Goal: Task Accomplishment & Management: Use online tool/utility

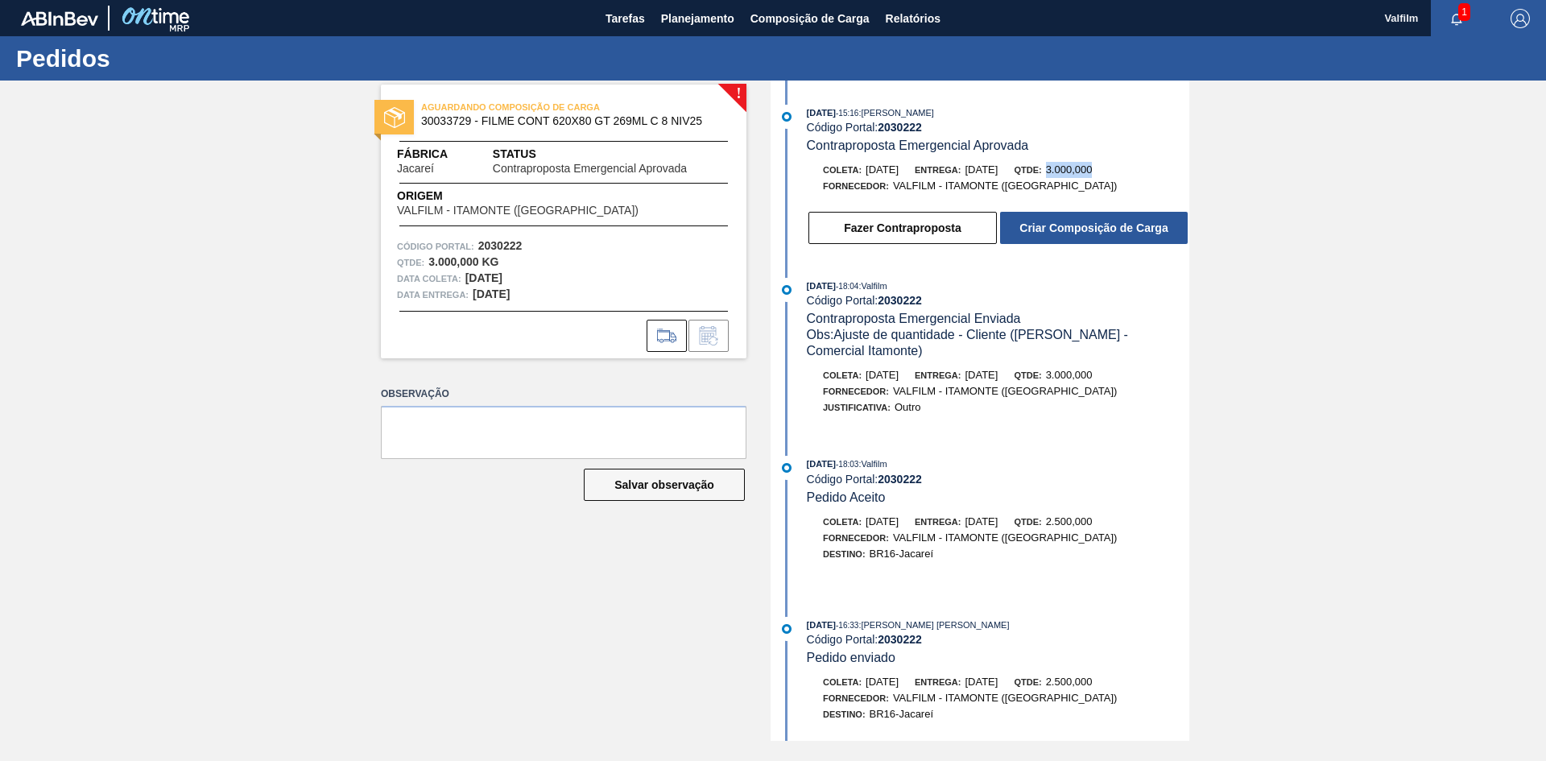
drag, startPoint x: 1085, startPoint y: 166, endPoint x: 1129, endPoint y: 176, distance: 44.7
click at [1092, 176] on div "Qtde: 3.000,000" at bounding box center [1053, 170] width 78 height 16
drag, startPoint x: 478, startPoint y: 297, endPoint x: 521, endPoint y: 301, distance: 42.9
click at [521, 301] on div "Data entrega: 13/10/2025" at bounding box center [563, 295] width 333 height 16
click at [1025, 231] on button "Criar Composição de Carga" at bounding box center [1094, 228] width 188 height 32
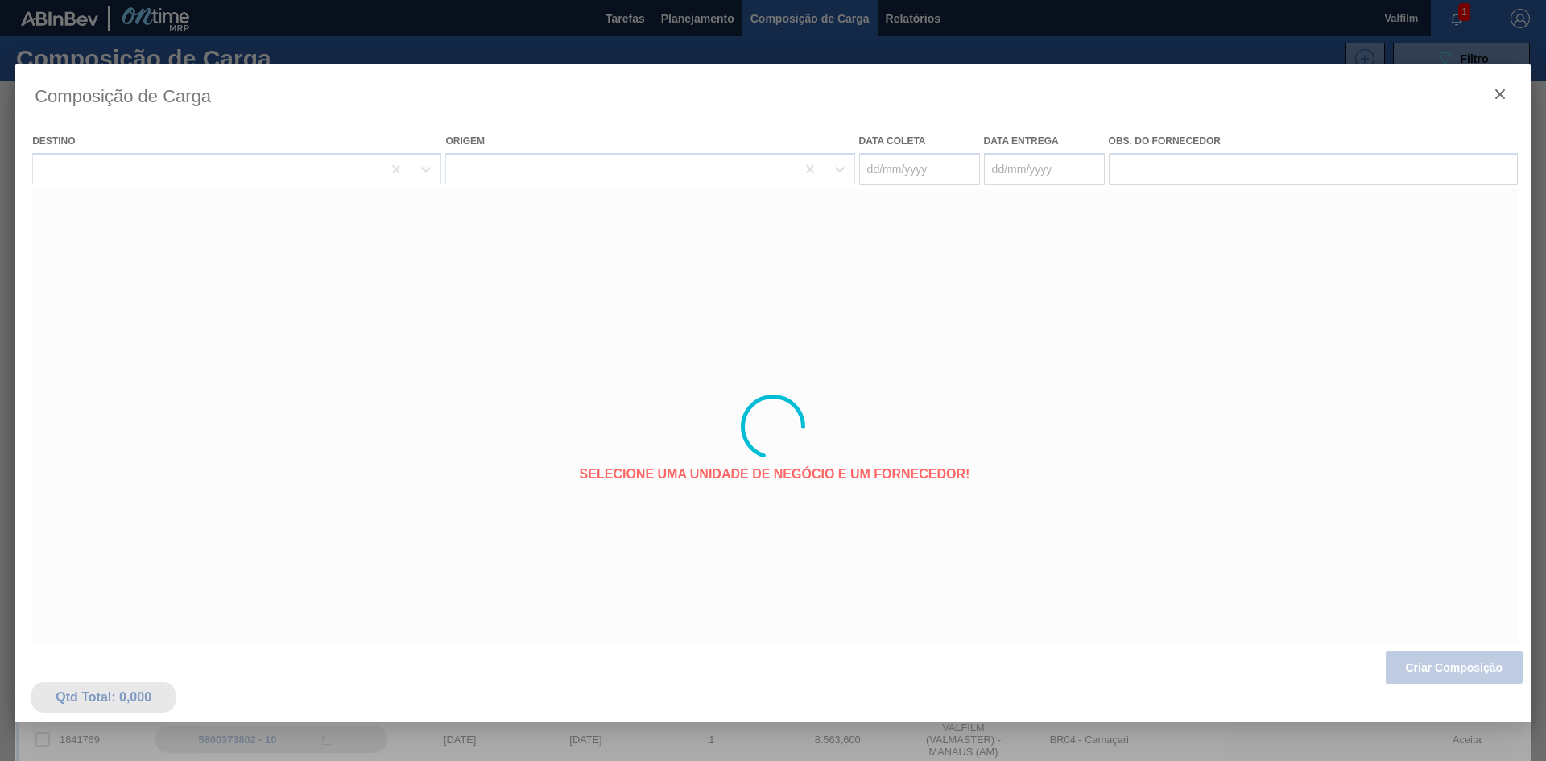
type coleta "12/10/2025"
type entrega "13/10/2025"
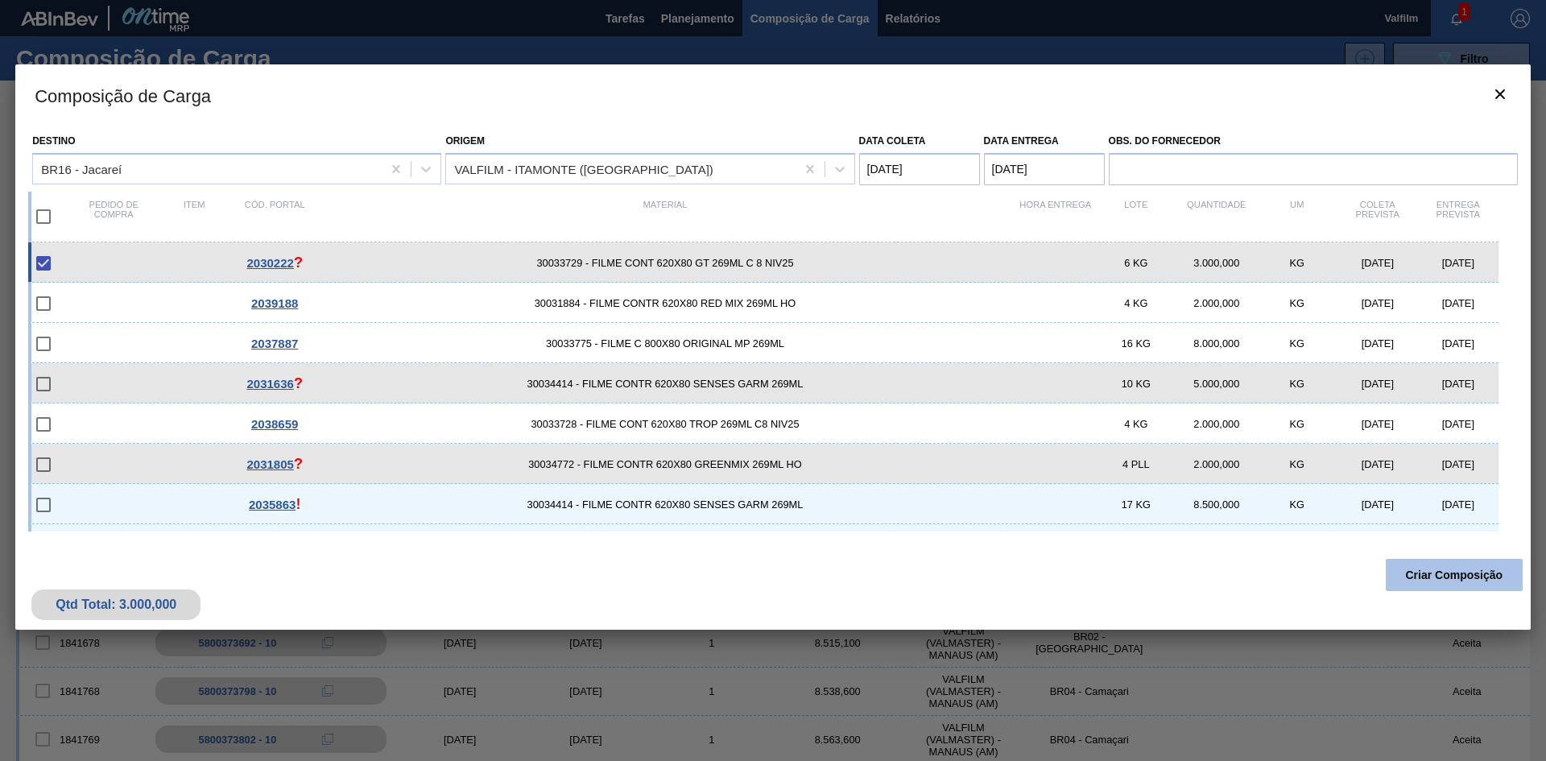
click at [1418, 585] on button "Criar Composição" at bounding box center [1454, 575] width 137 height 32
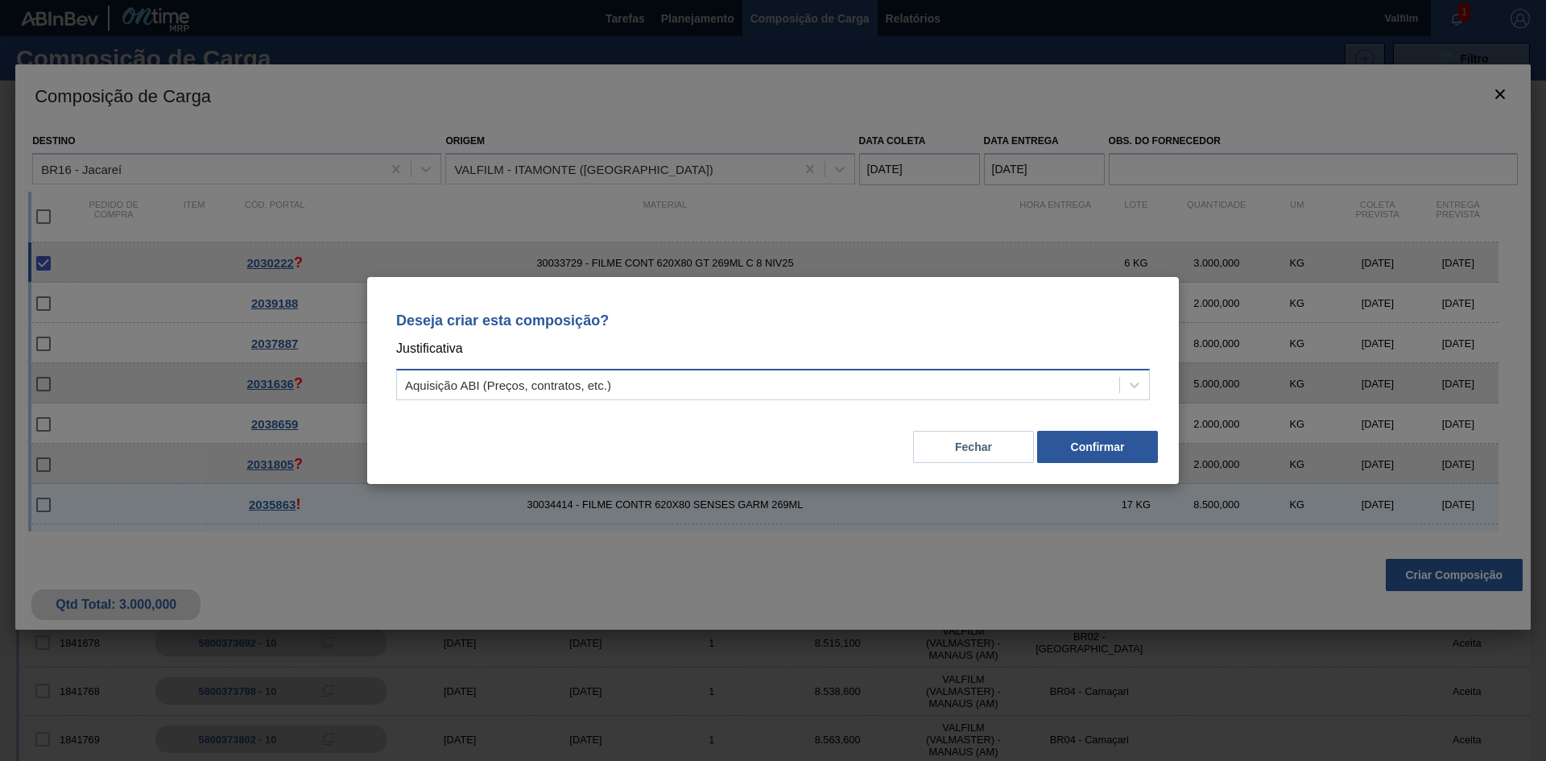
click at [770, 381] on div "Aquisição ABI (Preços, contratos, etc.)" at bounding box center [758, 385] width 722 height 23
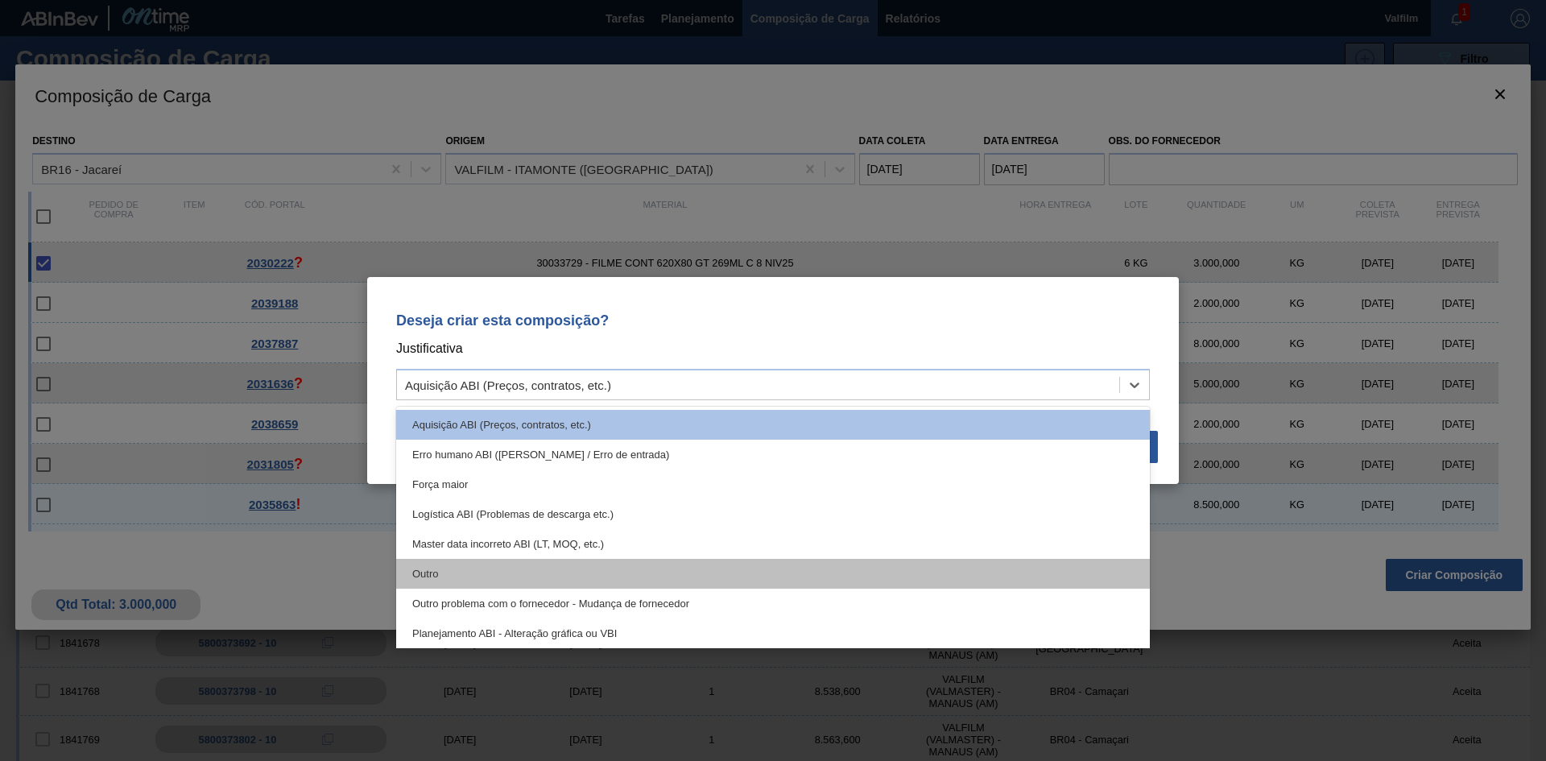
click at [540, 565] on div "Outro" at bounding box center [773, 574] width 754 height 30
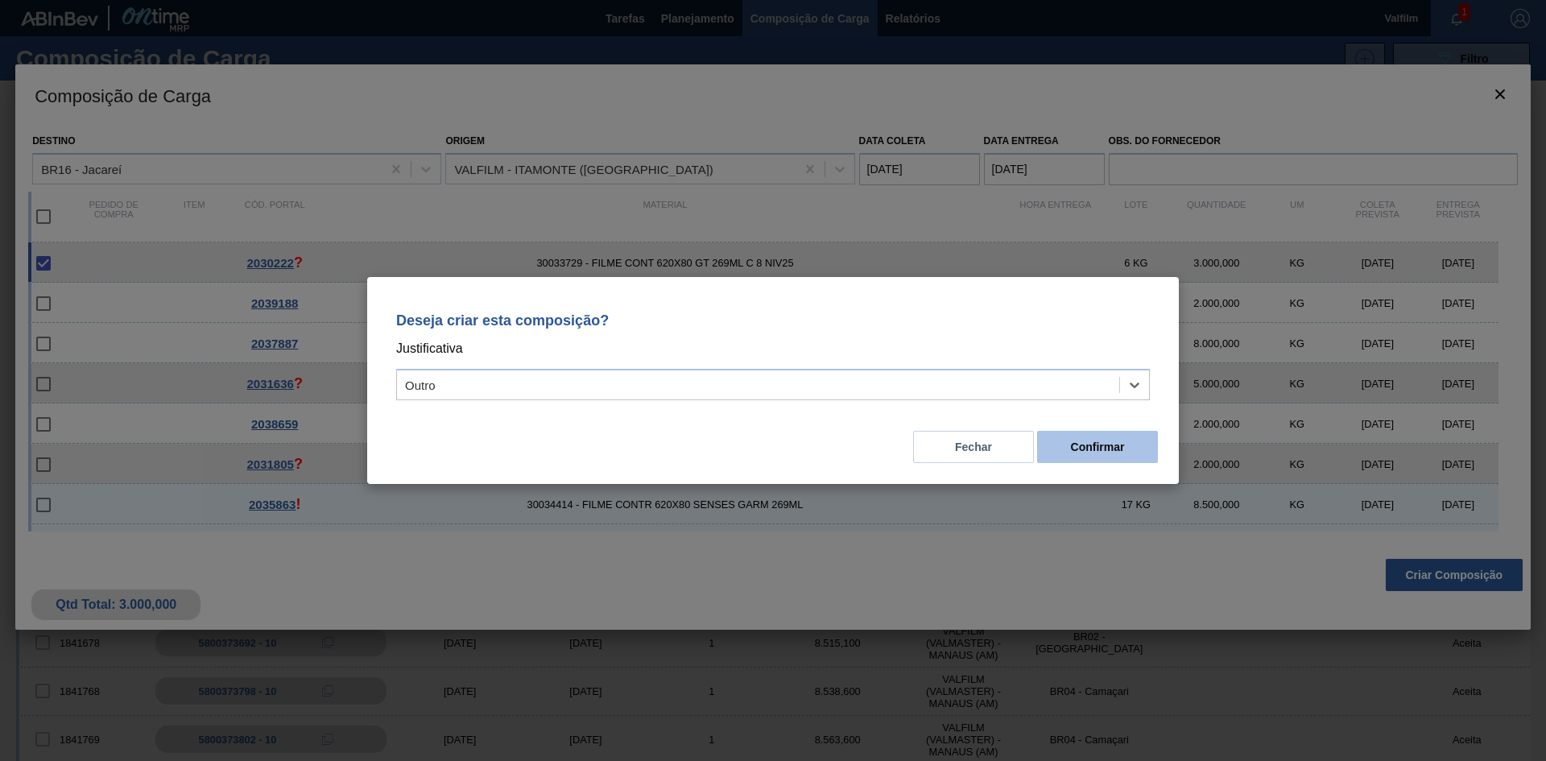
click at [1103, 444] on button "Confirmar" at bounding box center [1097, 447] width 121 height 32
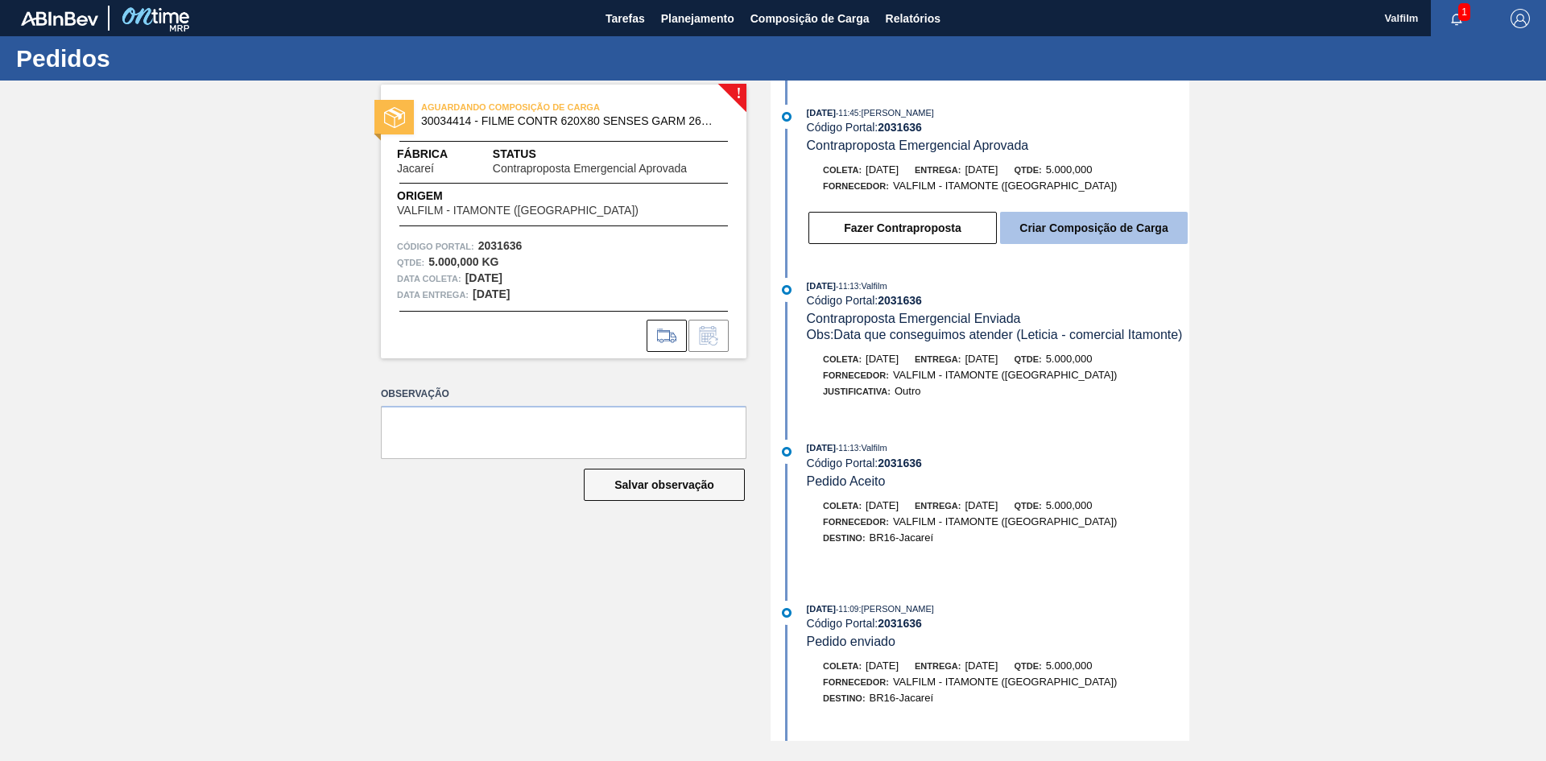
click at [1087, 230] on button "Criar Composição de Carga" at bounding box center [1094, 228] width 188 height 32
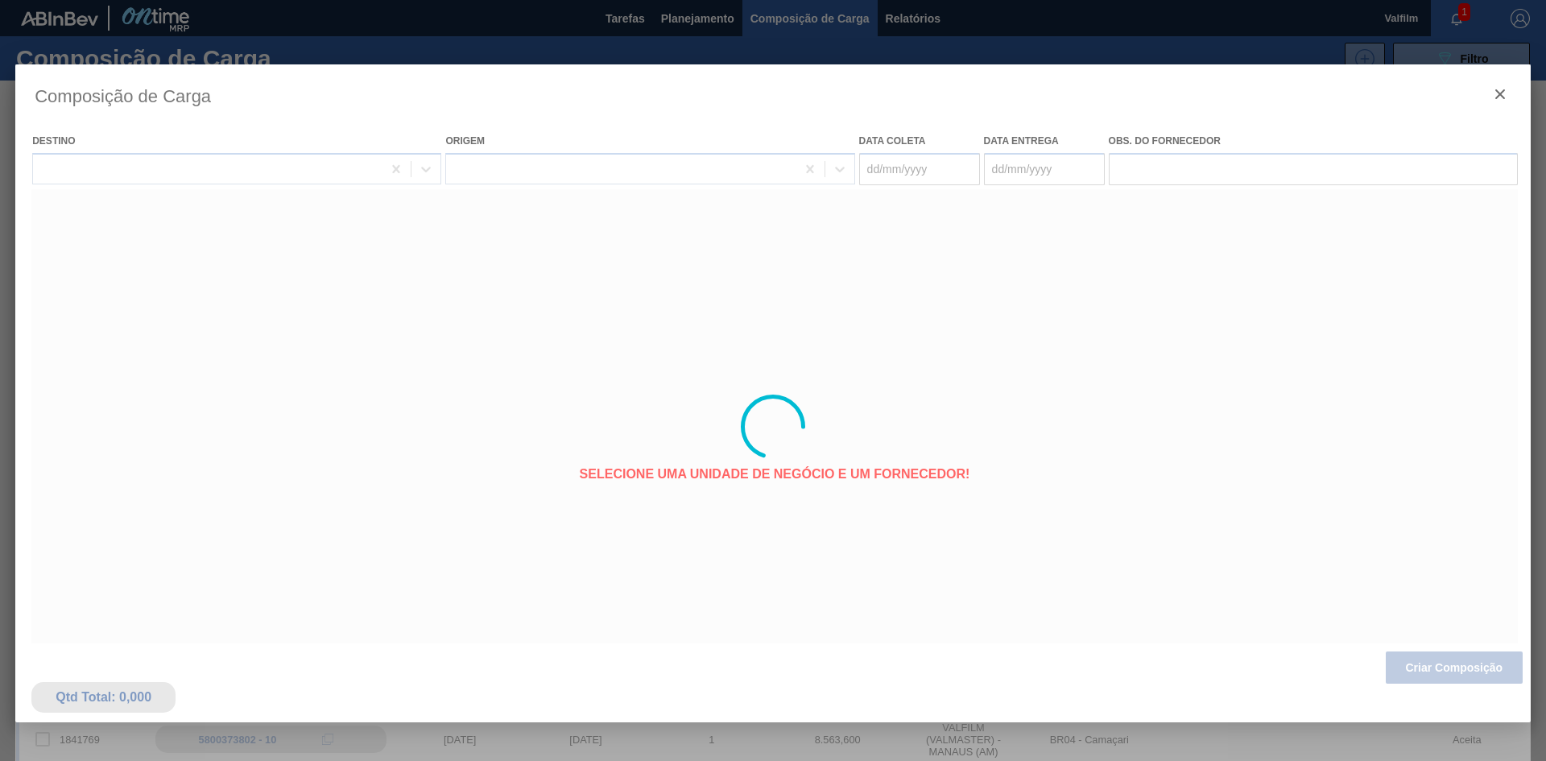
type coleta "24/10/2025"
type entrega "27/10/2025"
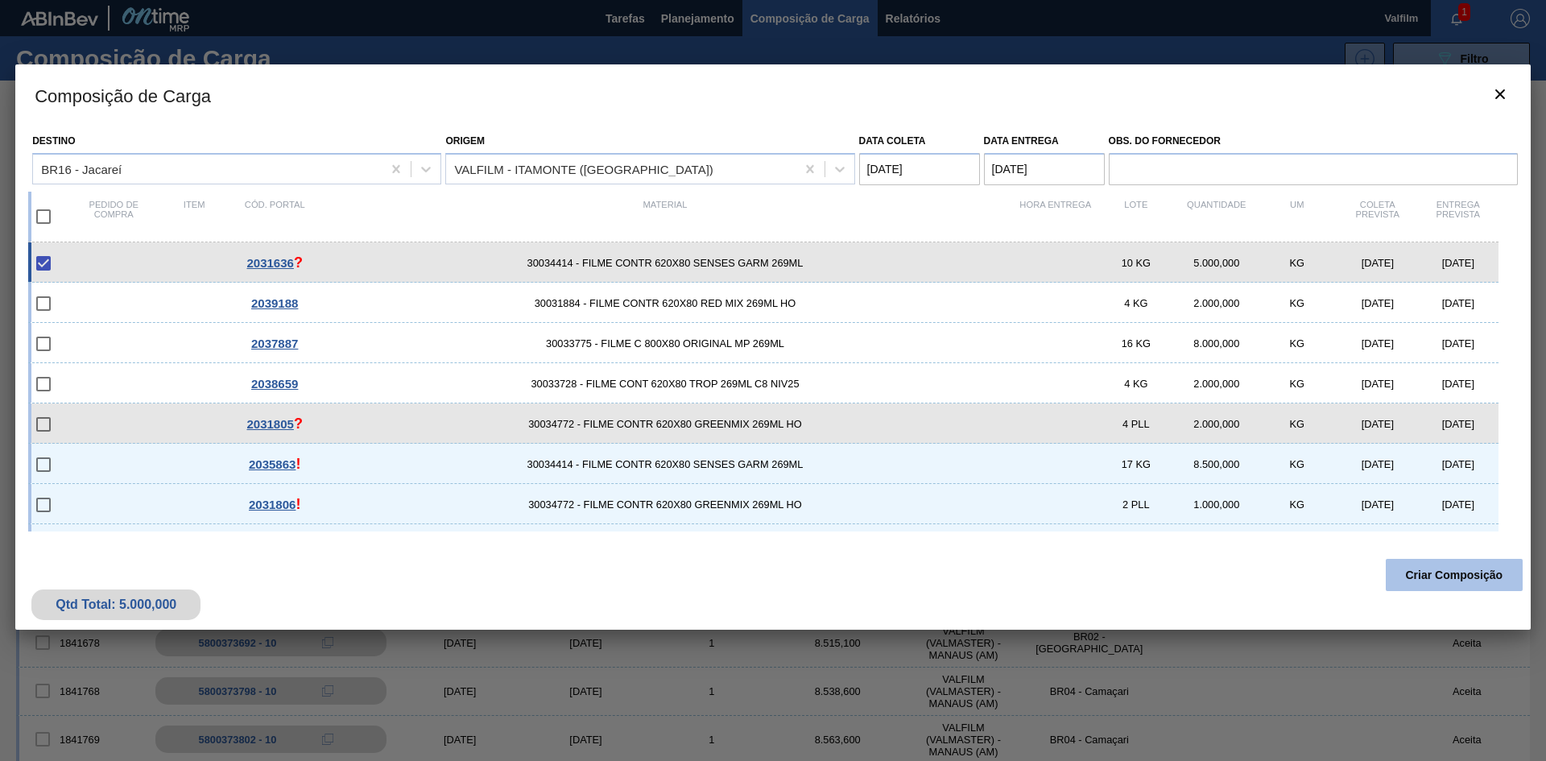
click at [1419, 581] on button "Criar Composição" at bounding box center [1454, 575] width 137 height 32
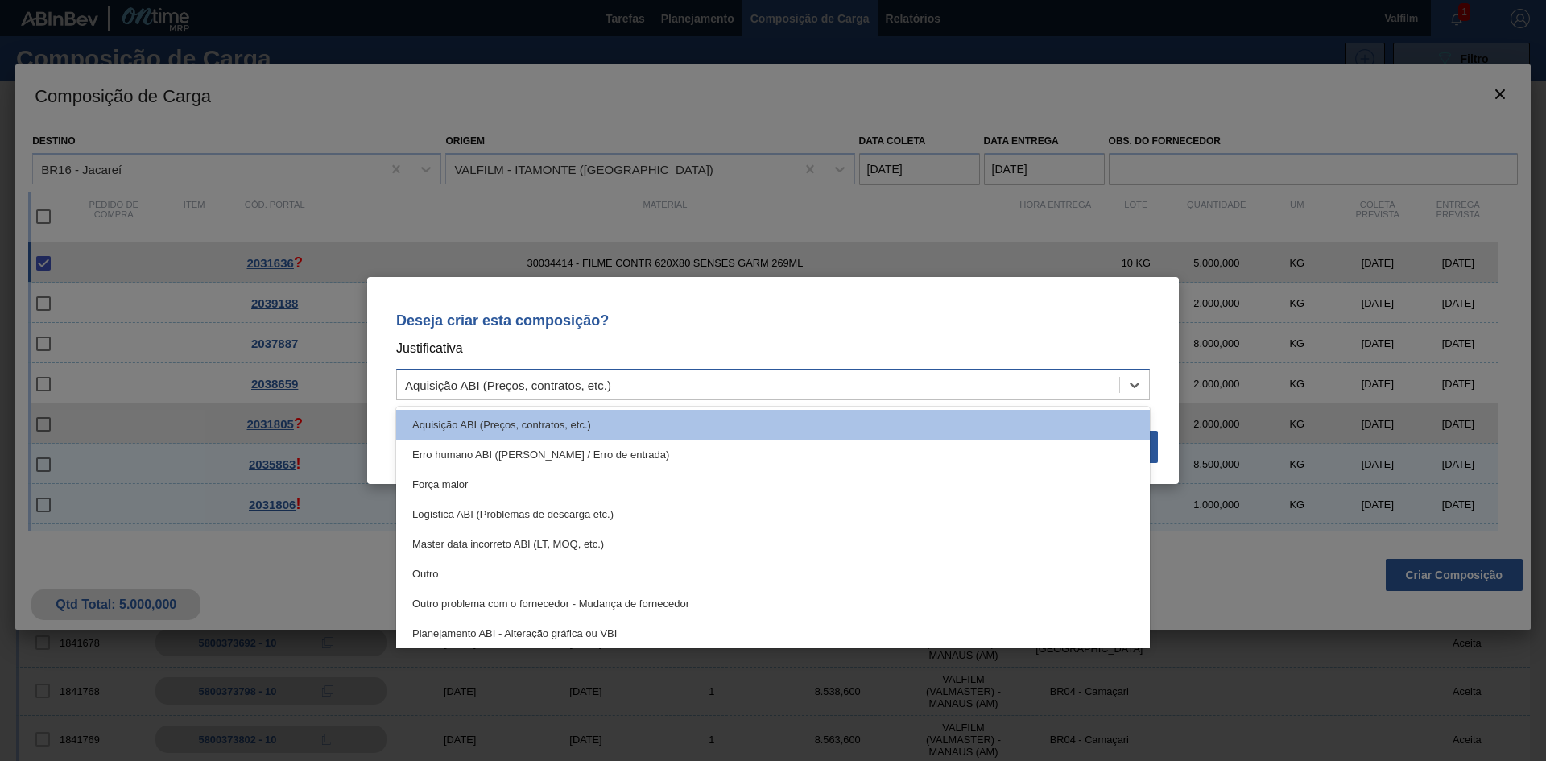
click at [593, 384] on div "Aquisição ABI (Preços, contratos, etc.)" at bounding box center [508, 385] width 206 height 14
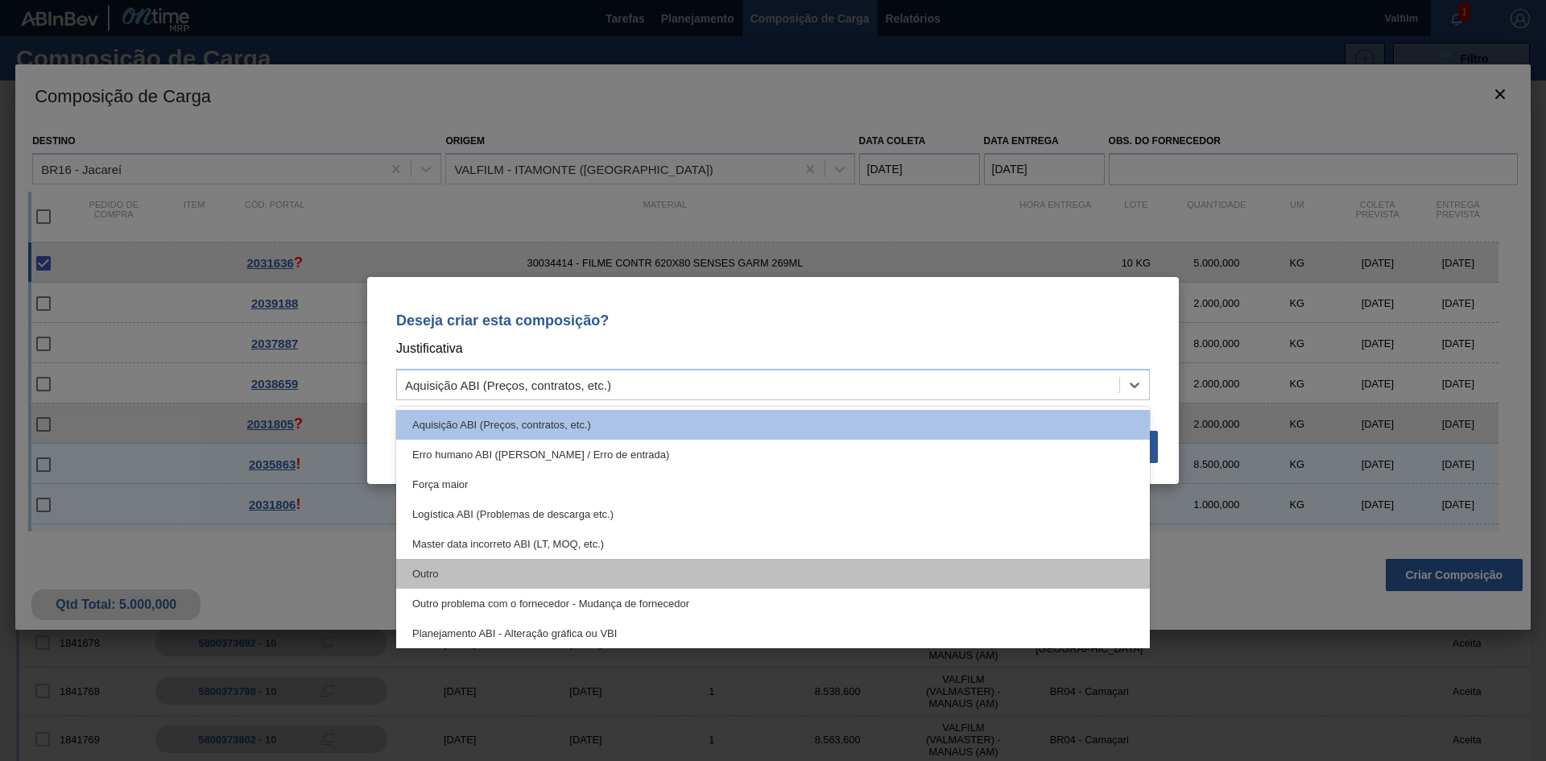
click at [412, 566] on div "Outro" at bounding box center [773, 574] width 754 height 30
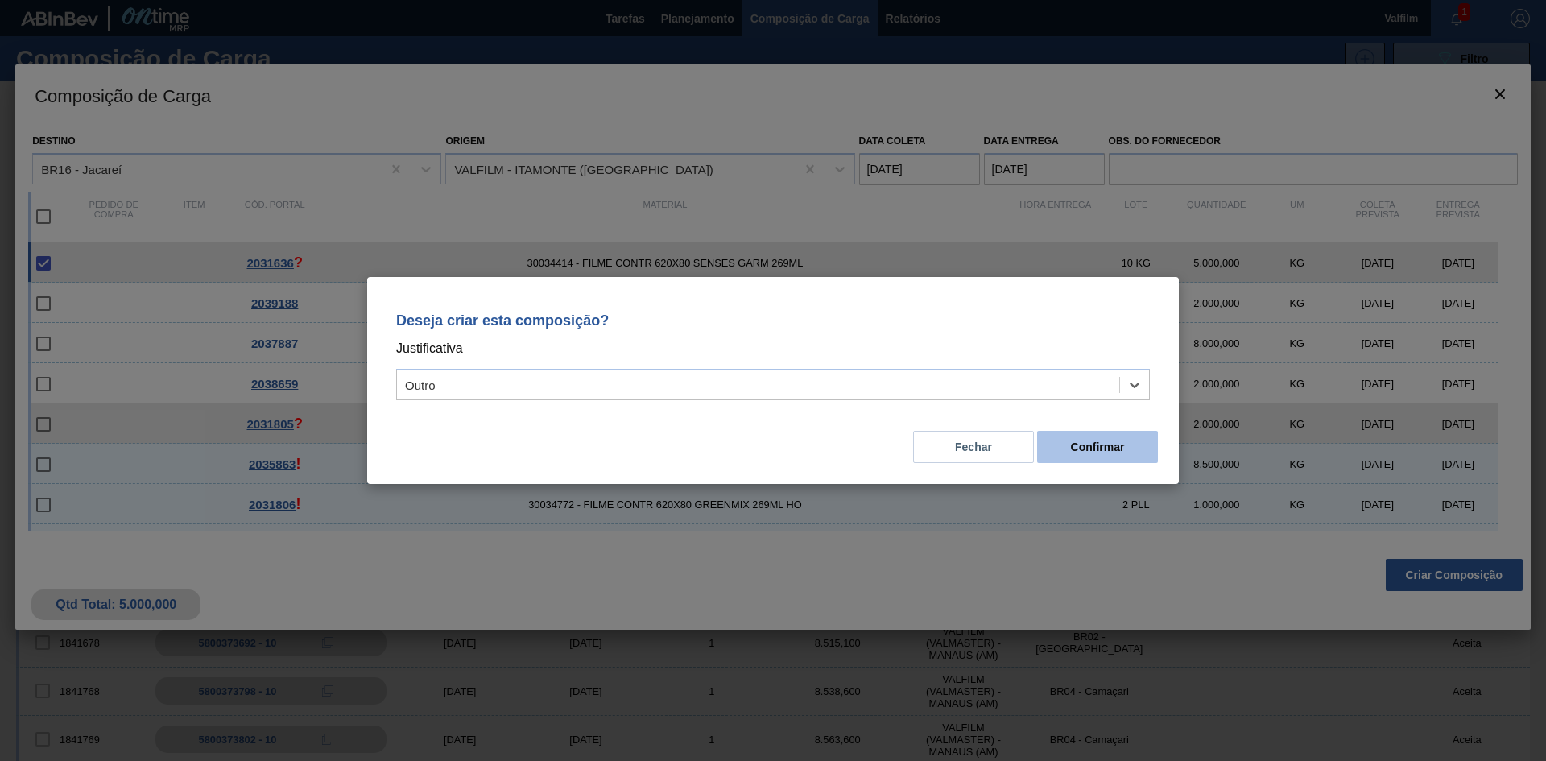
click at [1139, 448] on button "Confirmar" at bounding box center [1097, 447] width 121 height 32
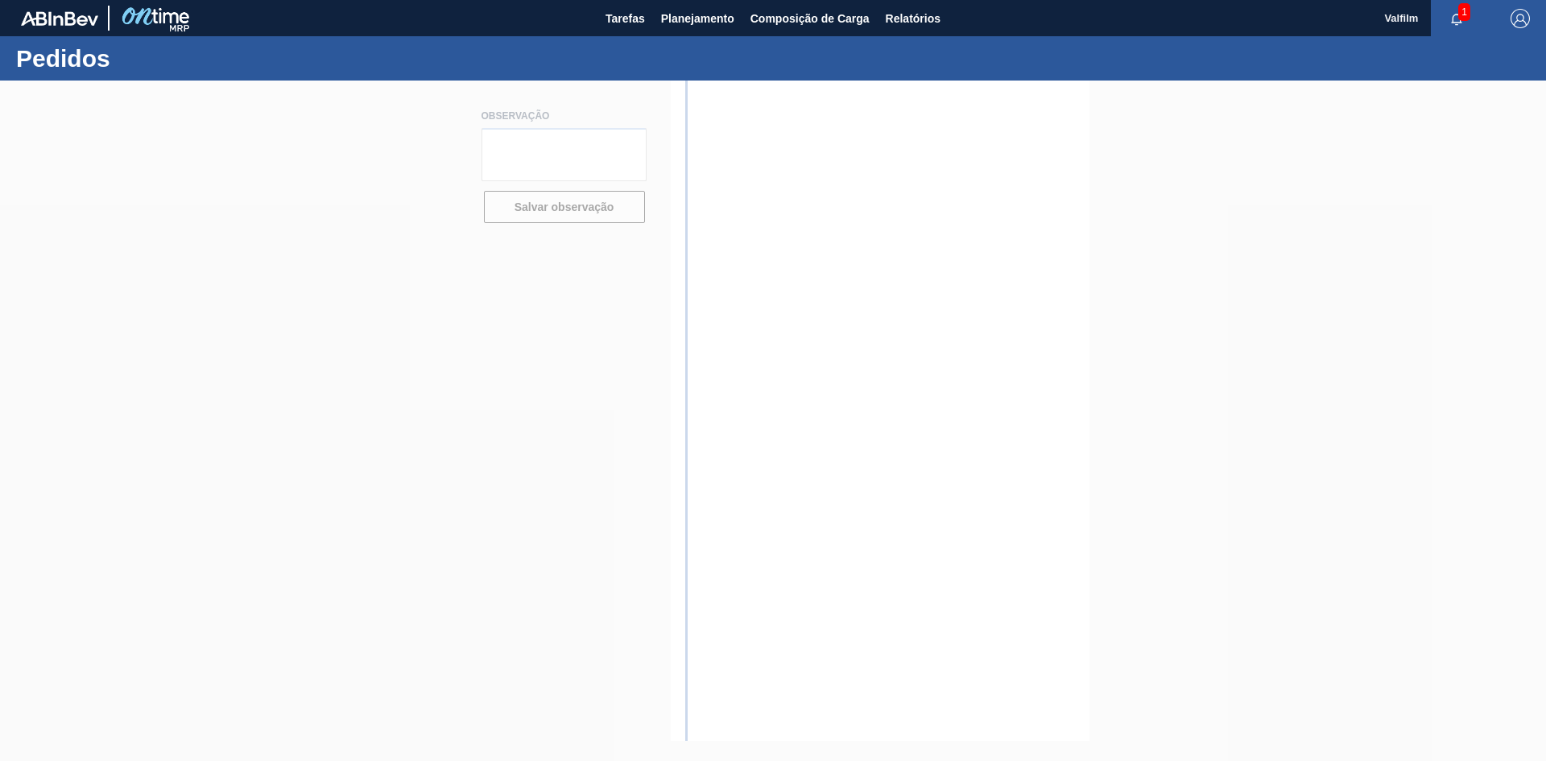
click at [68, 20] on img at bounding box center [59, 18] width 77 height 14
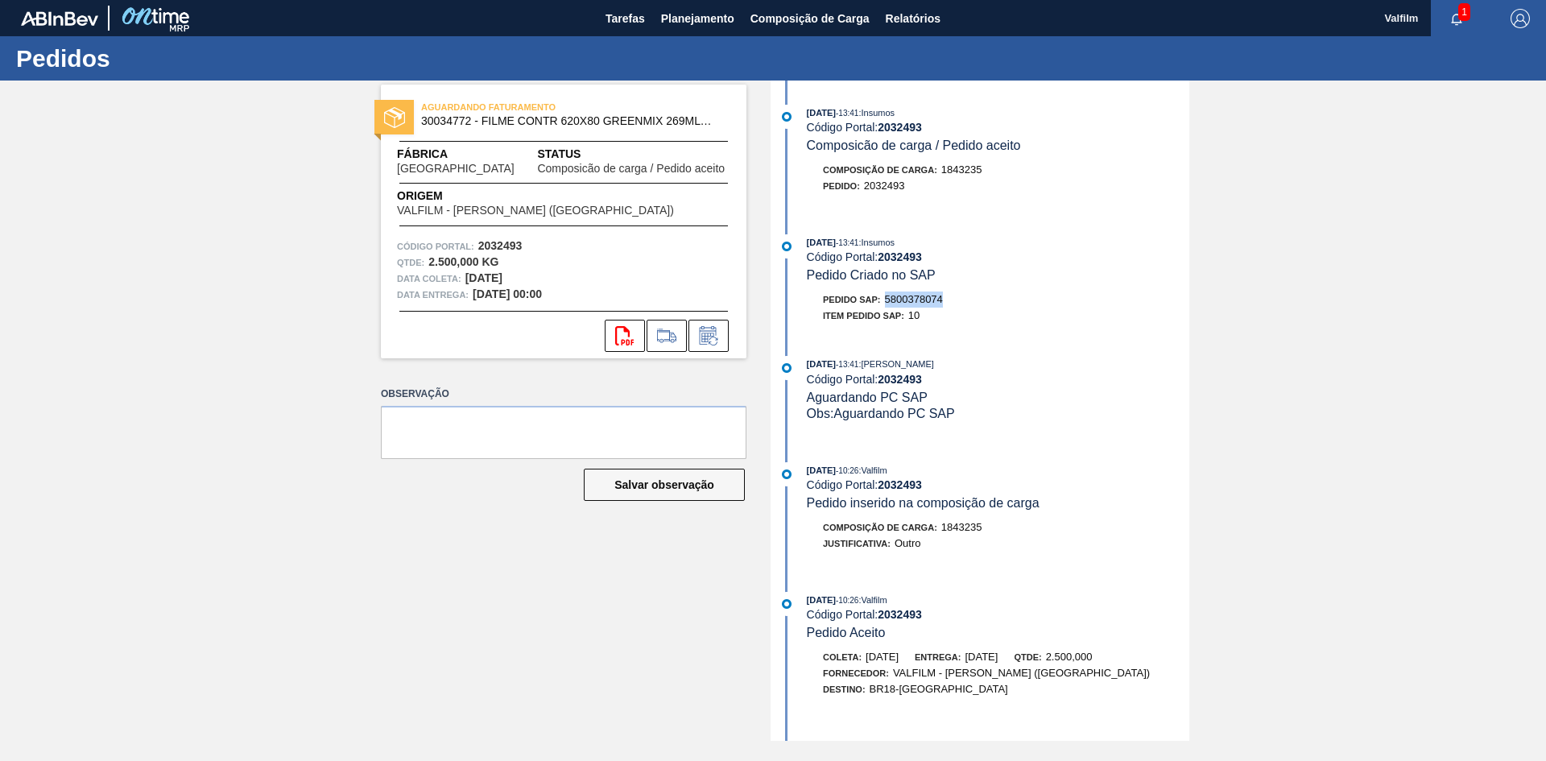
drag, startPoint x: 967, startPoint y: 300, endPoint x: 887, endPoint y: 307, distance: 80.0
click at [887, 307] on div "Pedido SAP: 5800378074" at bounding box center [998, 299] width 382 height 16
copy span "5800378074"
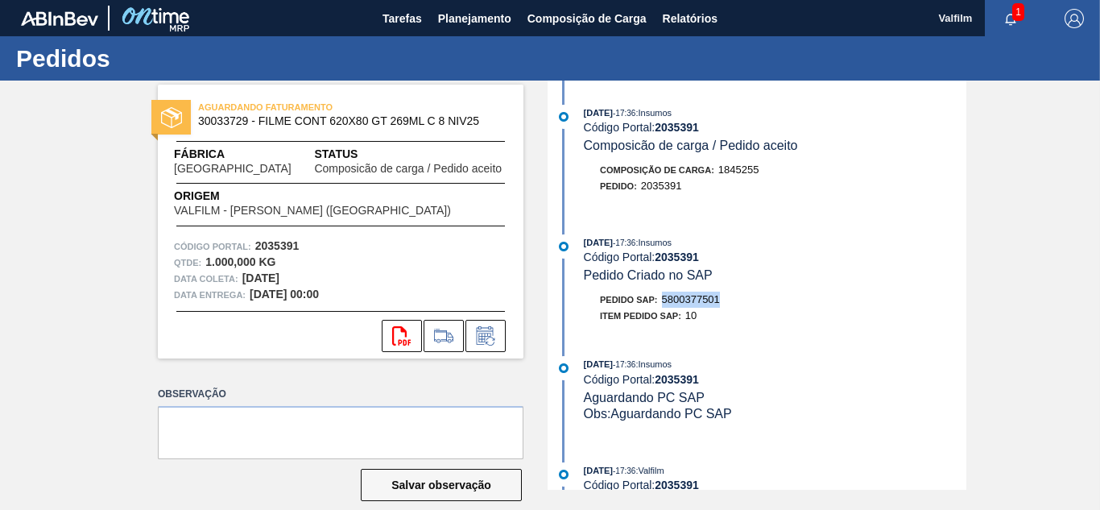
drag, startPoint x: 728, startPoint y: 297, endPoint x: 664, endPoint y: 300, distance: 64.5
click at [664, 300] on div "Pedido SAP: 5800377501" at bounding box center [775, 299] width 382 height 16
copy span "5800377501"
drag, startPoint x: 724, startPoint y: 300, endPoint x: 664, endPoint y: 303, distance: 59.6
click at [664, 303] on div "Pedido SAP: 5800377500" at bounding box center [775, 299] width 382 height 16
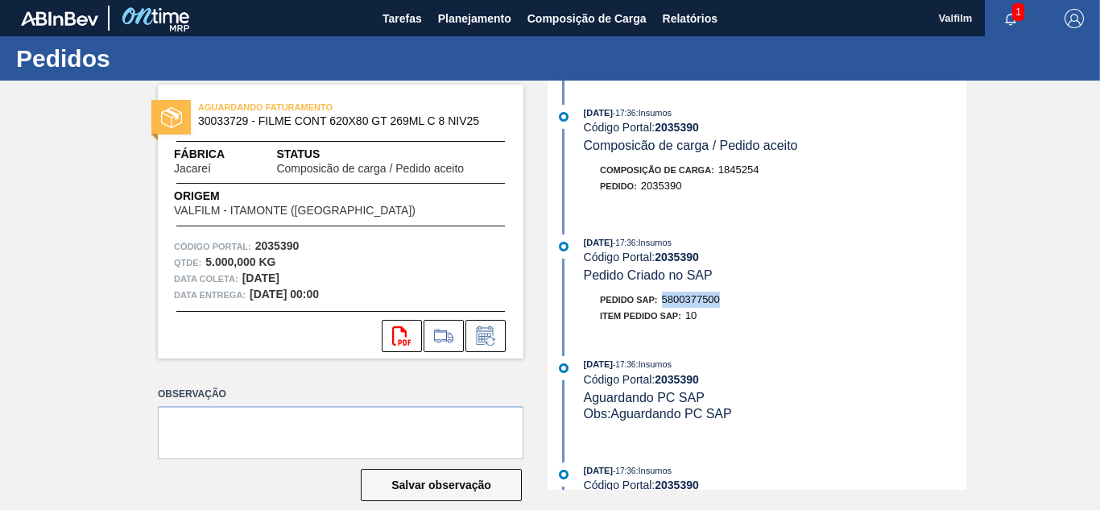
copy span "5800377500"
drag, startPoint x: 727, startPoint y: 298, endPoint x: 664, endPoint y: 299, distance: 63.6
click at [664, 299] on div "Pedido SAP: 5800377500" at bounding box center [775, 299] width 382 height 16
copy span "5800377500"
drag, startPoint x: 734, startPoint y: 296, endPoint x: 663, endPoint y: 299, distance: 70.9
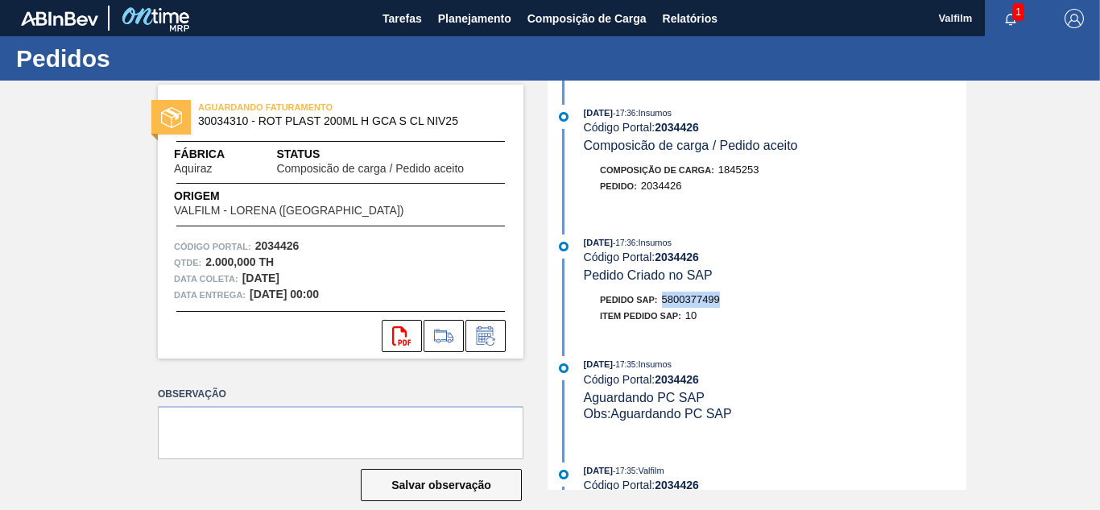
click at [663, 299] on div "Pedido SAP: 5800377499" at bounding box center [775, 299] width 382 height 16
copy span "5800377499"
drag, startPoint x: 730, startPoint y: 288, endPoint x: 709, endPoint y: 290, distance: 21.0
click at [727, 289] on div "24/09/2025 - 17:36 : Insumos Código Portal: 2034426 Pedido Criado no SAP Pedido…" at bounding box center [759, 282] width 415 height 97
click at [718, 304] on span "5800377499" at bounding box center [691, 299] width 58 height 12
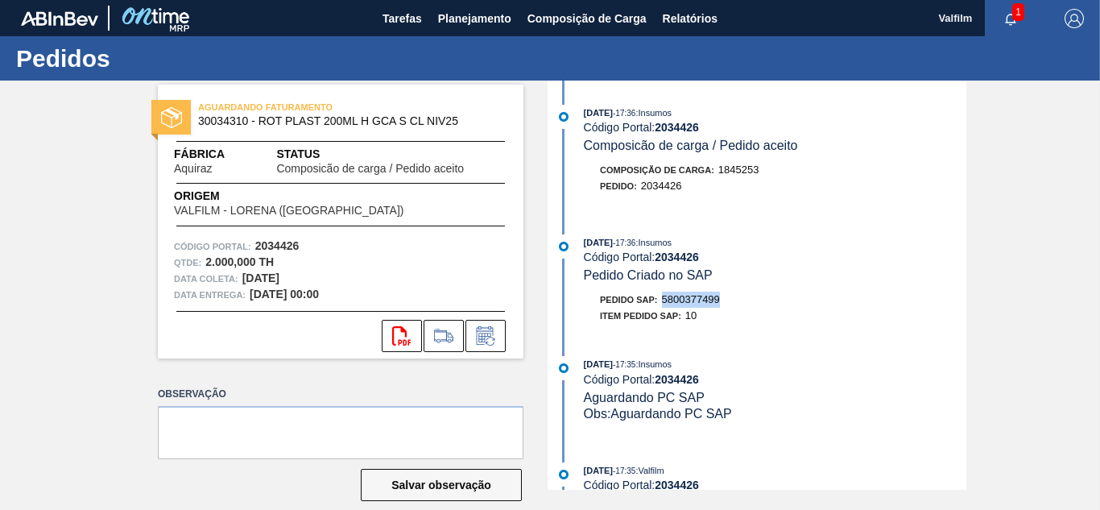
drag, startPoint x: 721, startPoint y: 302, endPoint x: 665, endPoint y: 302, distance: 56.4
click at [665, 302] on div "Pedido SAP: 5800377499" at bounding box center [775, 299] width 382 height 16
copy span "5800377499"
drag, startPoint x: 728, startPoint y: 303, endPoint x: 662, endPoint y: 296, distance: 66.3
click at [662, 296] on div "Pedido SAP: 5800378531" at bounding box center [775, 299] width 382 height 16
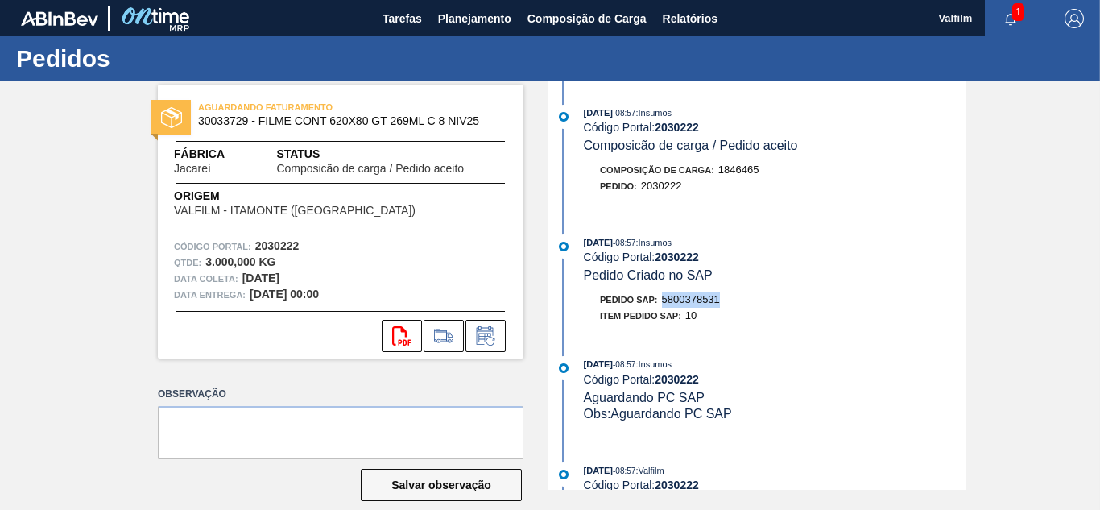
copy span "5800378531"
drag, startPoint x: 728, startPoint y: 300, endPoint x: 664, endPoint y: 300, distance: 64.4
click at [664, 300] on div "Pedido SAP: 5800378074" at bounding box center [775, 299] width 382 height 16
copy span "5800378074"
drag, startPoint x: 726, startPoint y: 302, endPoint x: 664, endPoint y: 300, distance: 62.0
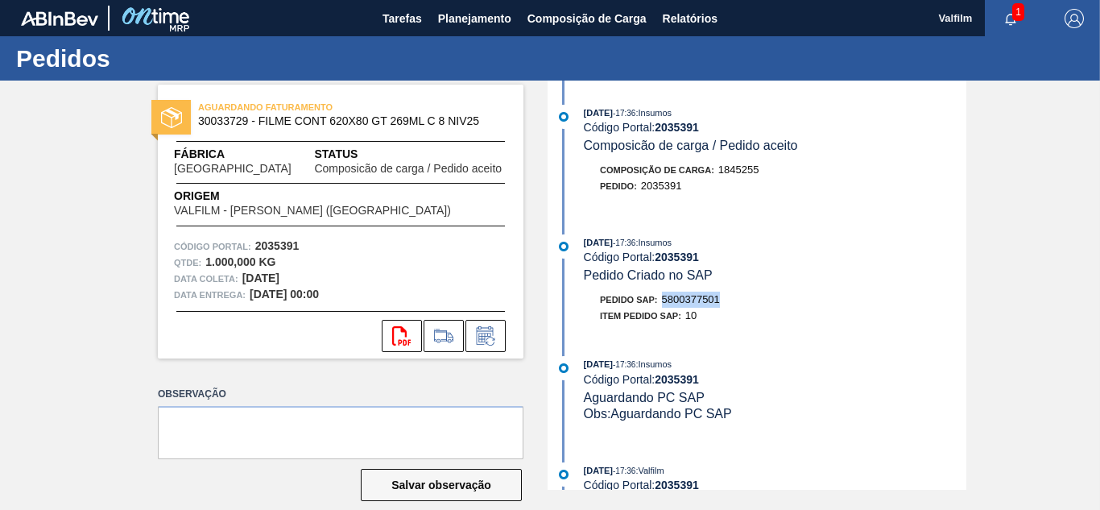
click at [664, 300] on div "Pedido SAP: 5800377501" at bounding box center [775, 299] width 382 height 16
copy span "5800377501"
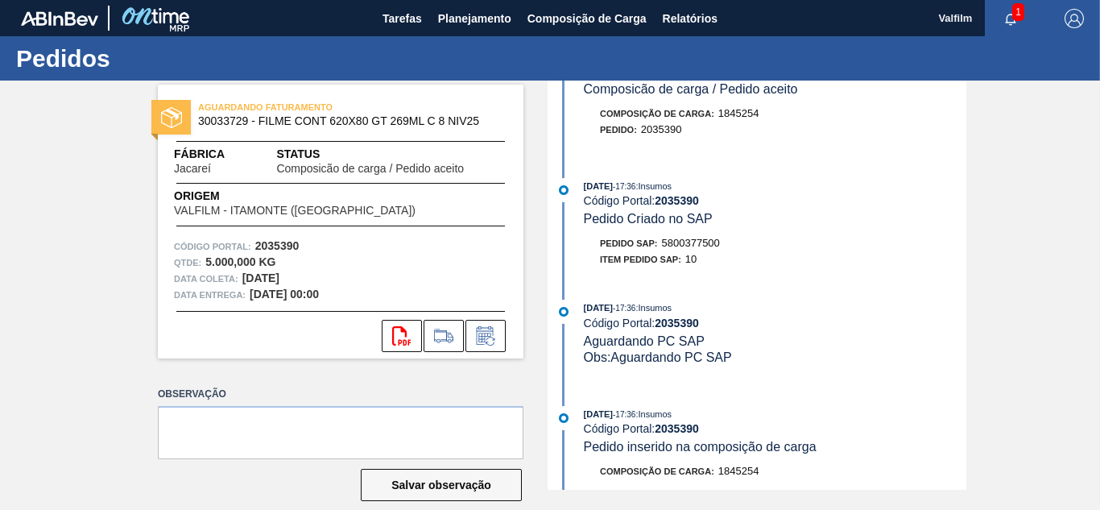
scroll to position [81, 0]
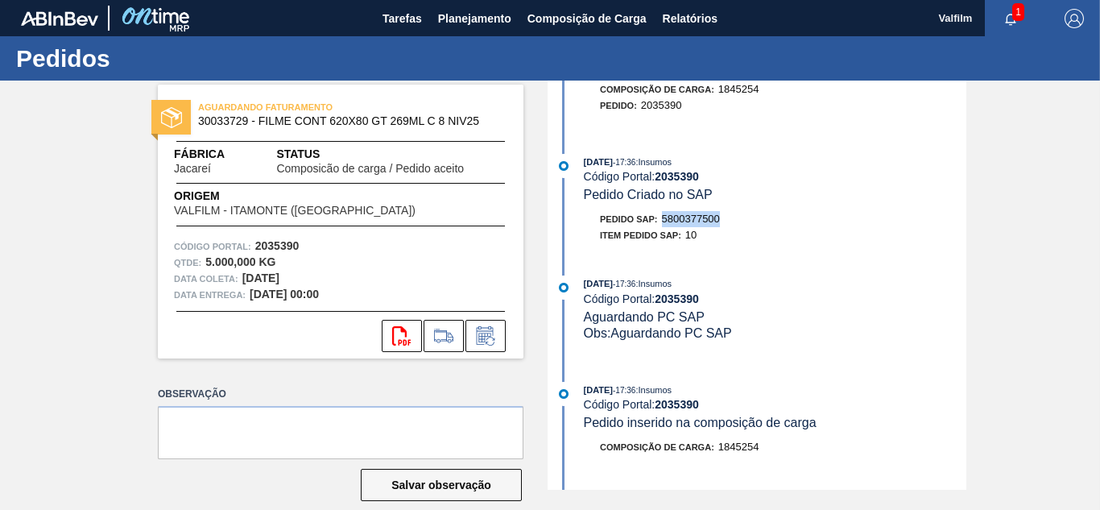
drag, startPoint x: 725, startPoint y: 224, endPoint x: 665, endPoint y: 223, distance: 59.6
click at [665, 223] on div "Pedido SAP: 5800377500" at bounding box center [775, 219] width 382 height 16
copy span "5800377500"
drag, startPoint x: 804, startPoint y: 260, endPoint x: 796, endPoint y: 254, distance: 11.0
click at [804, 260] on div "24/09/2025 - 17:36 : Insumos Código Portal: 2035390 Composicão de carga / Pedid…" at bounding box center [759, 204] width 415 height 409
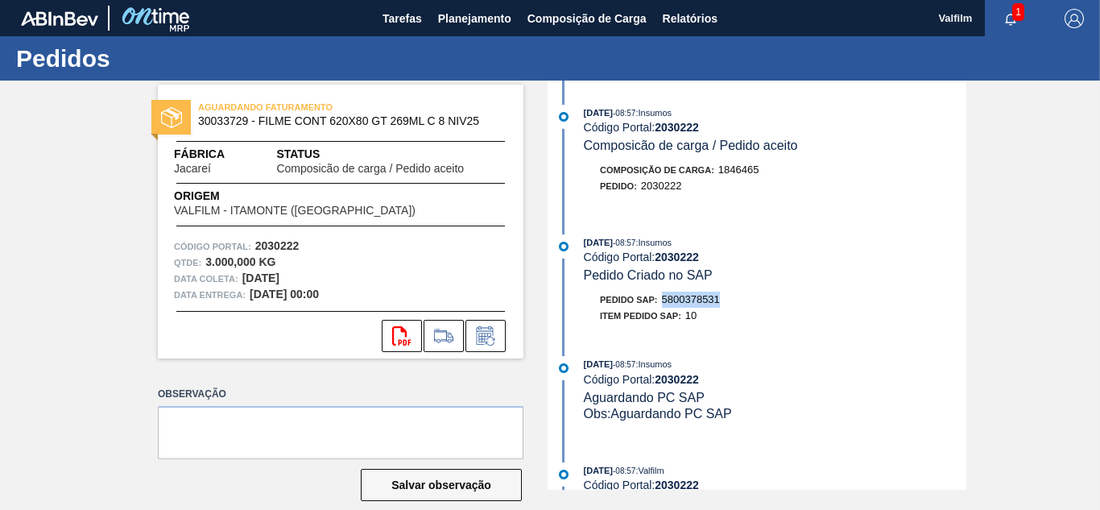
drag, startPoint x: 734, startPoint y: 295, endPoint x: 662, endPoint y: 302, distance: 72.0
click at [662, 302] on div "Pedido SAP: 5800378531" at bounding box center [775, 299] width 382 height 16
copy span "5800378531"
